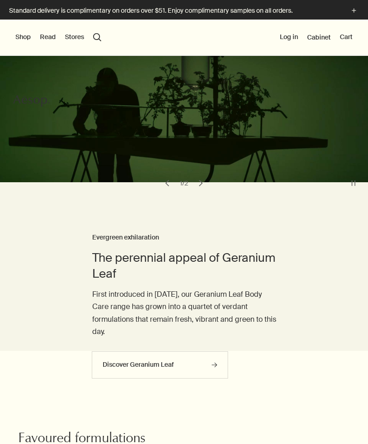
click at [21, 35] on button "Shop" at bounding box center [22, 37] width 15 height 9
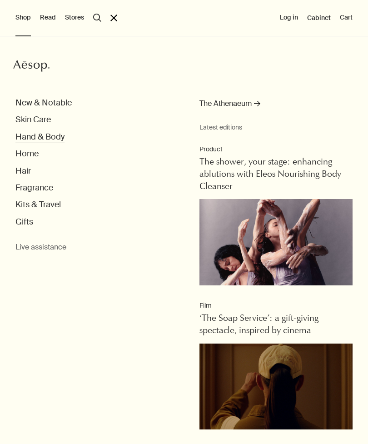
click at [27, 139] on button "Hand & Body" at bounding box center [39, 137] width 49 height 10
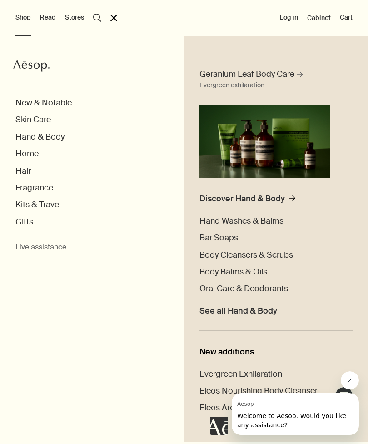
scroll to position [38, 0]
click at [27, 123] on button "Skin Care" at bounding box center [32, 120] width 35 height 10
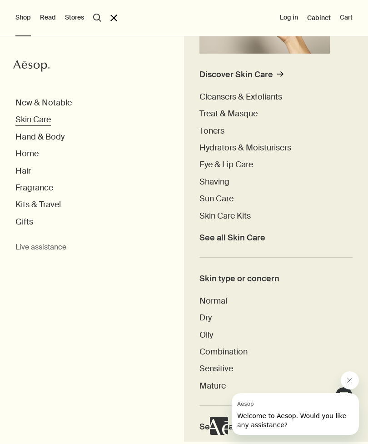
scroll to position [157, 0]
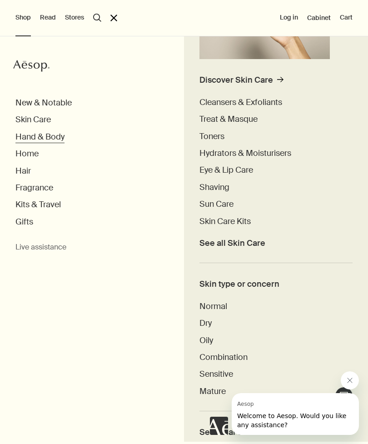
click at [24, 134] on button "Hand & Body" at bounding box center [39, 137] width 49 height 10
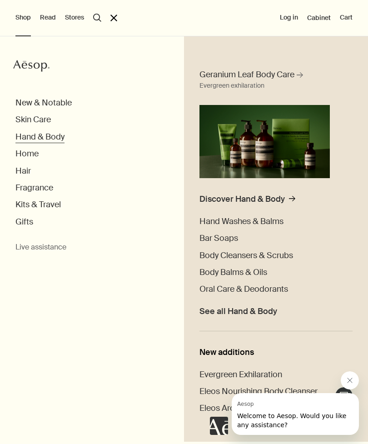
scroll to position [145, 0]
click at [22, 185] on button "Fragrance" at bounding box center [34, 188] width 38 height 10
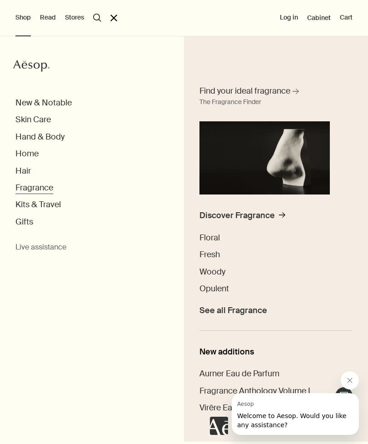
scroll to position [21, 0]
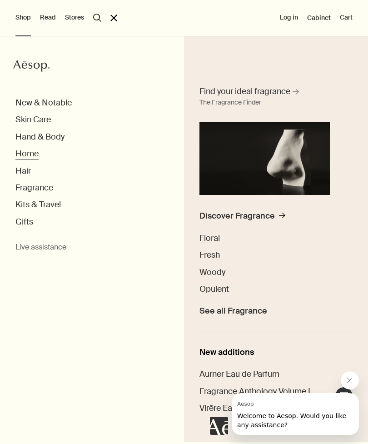
click at [25, 156] on button "Home" at bounding box center [26, 154] width 23 height 10
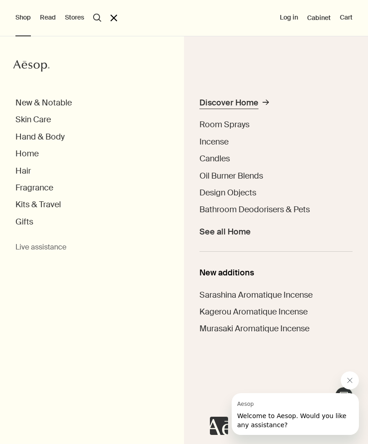
click at [251, 106] on div "Discover Home" at bounding box center [229, 103] width 59 height 10
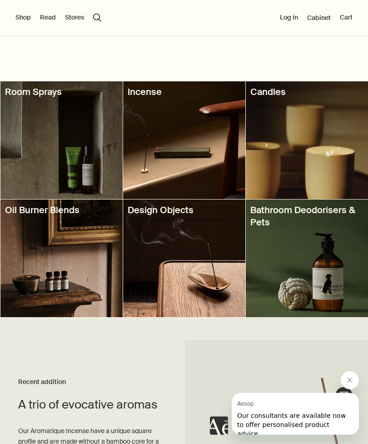
scroll to position [320, 0]
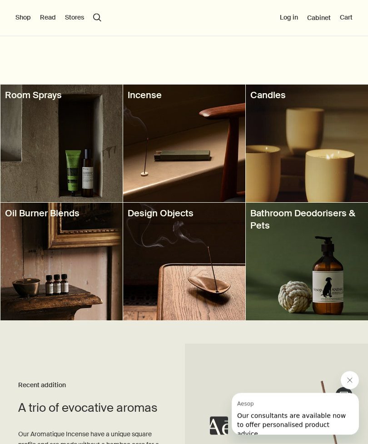
click at [44, 255] on div at bounding box center [61, 262] width 122 height 118
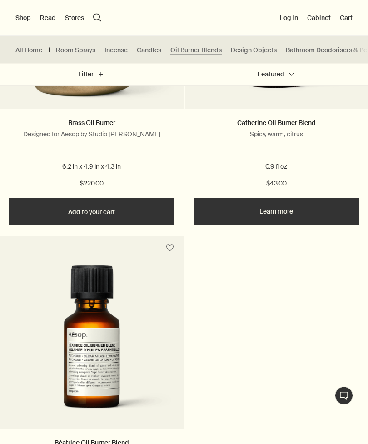
scroll to position [420, 0]
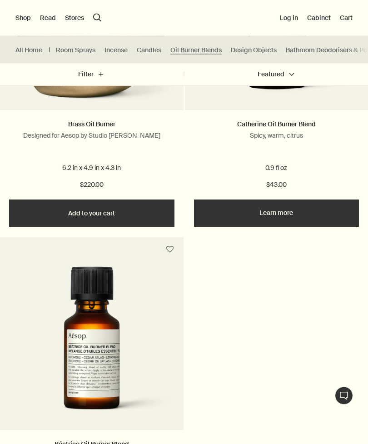
click at [25, 18] on button "Shop" at bounding box center [22, 17] width 15 height 9
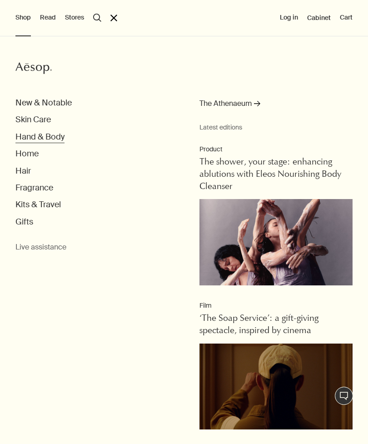
click at [27, 136] on button "Hand & Body" at bounding box center [39, 137] width 49 height 10
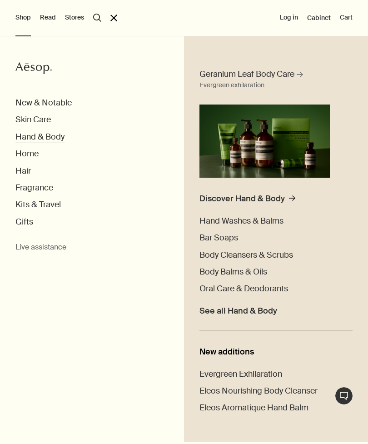
scroll to position [38, 0]
click at [243, 306] on span "See all Hand & Body" at bounding box center [239, 311] width 78 height 10
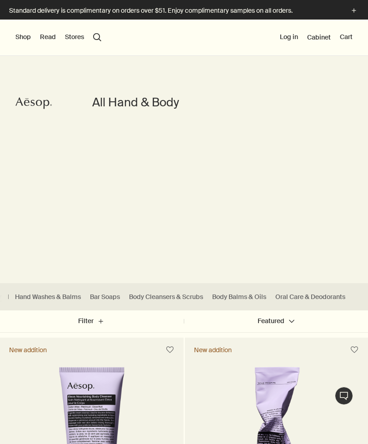
click at [20, 36] on button "Shop" at bounding box center [22, 37] width 15 height 9
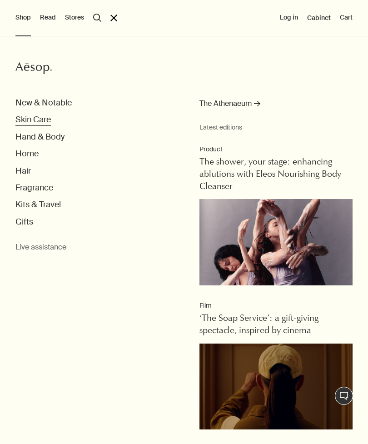
click at [24, 124] on button "Skin Care" at bounding box center [32, 120] width 35 height 10
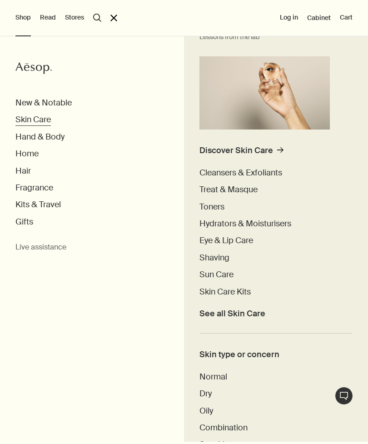
scroll to position [95, 0]
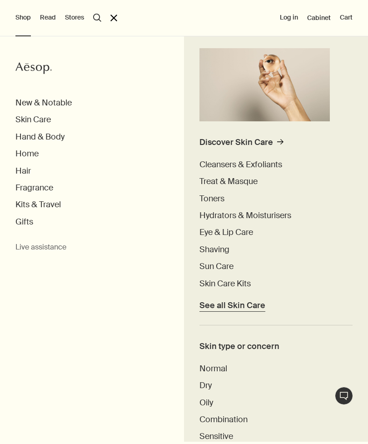
click at [241, 307] on span "See all Skin Care" at bounding box center [233, 306] width 66 height 10
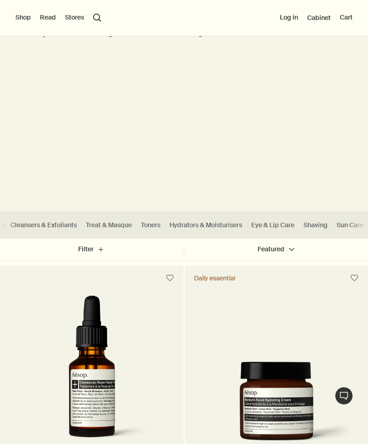
scroll to position [0, 74]
click at [195, 228] on link "Hydrators & Moisturisers" at bounding box center [211, 225] width 73 height 9
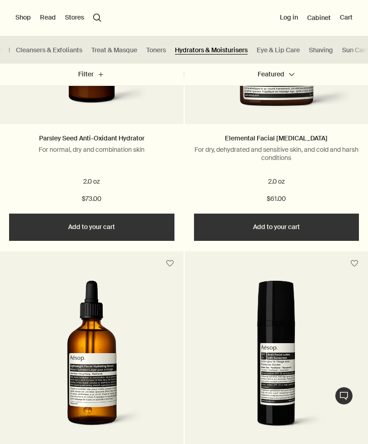
scroll to position [2008, 0]
